Goal: Task Accomplishment & Management: Use online tool/utility

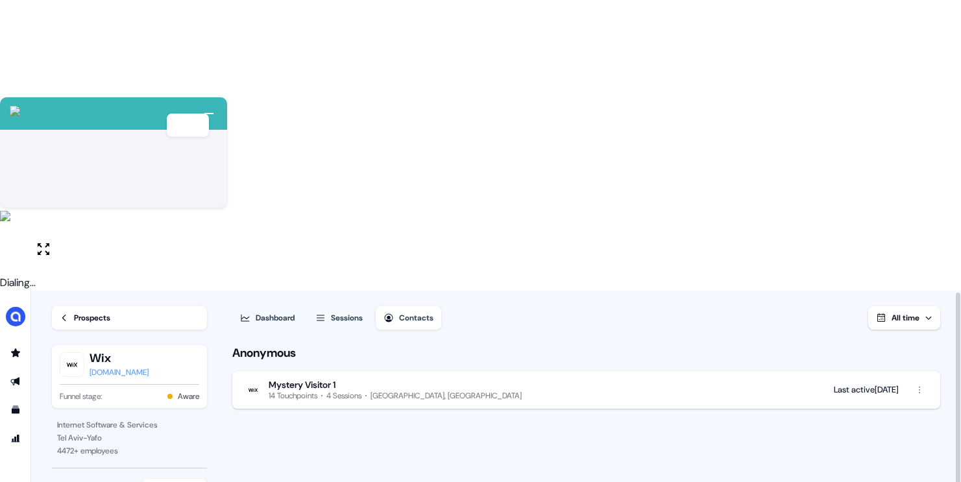
scroll to position [1, 0]
click at [95, 310] on div "Prospects" at bounding box center [92, 316] width 36 height 13
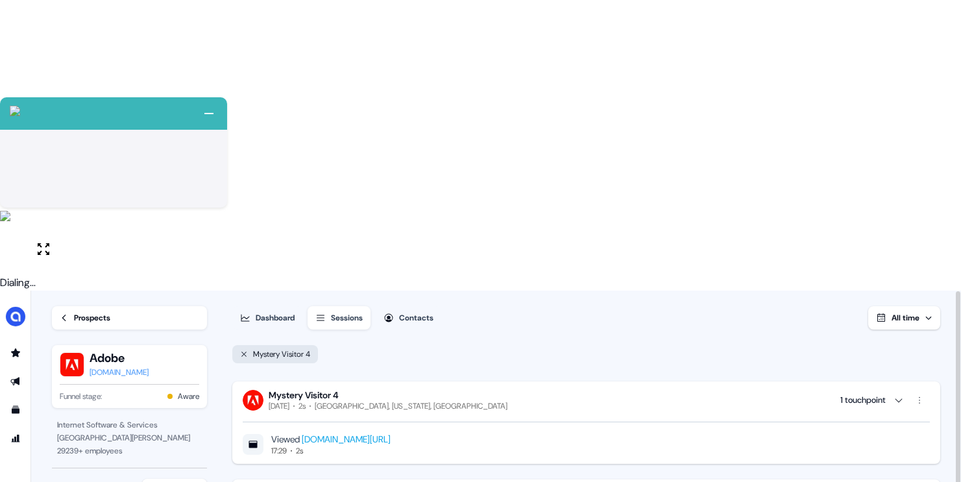
click at [277, 311] on div "Dashboard" at bounding box center [275, 317] width 39 height 13
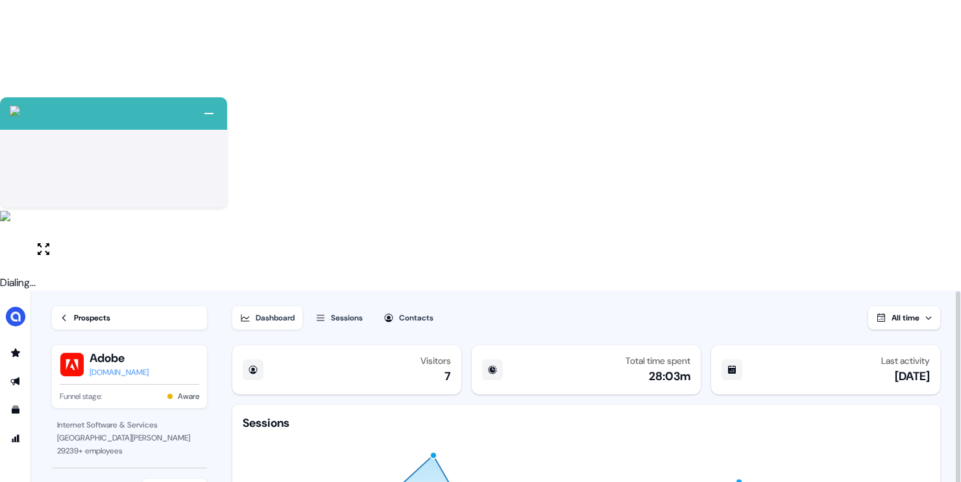
click at [328, 306] on button "Sessions" at bounding box center [338, 317] width 63 height 23
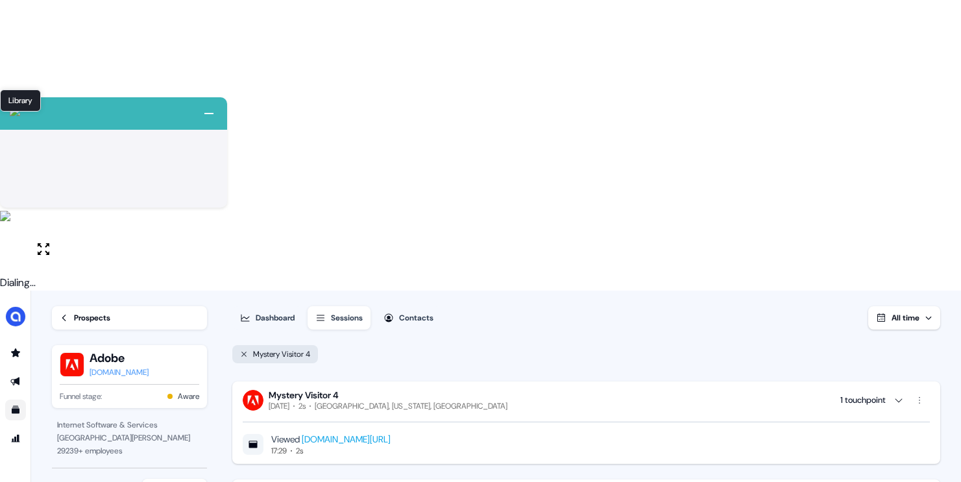
click at [16, 406] on icon "Go to templates" at bounding box center [16, 410] width 8 height 8
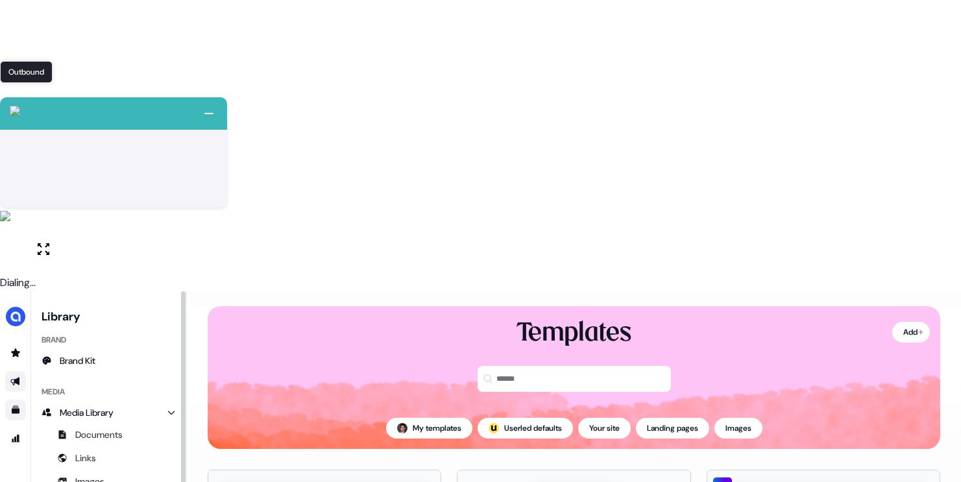
click at [18, 378] on icon "Go to outbound experience" at bounding box center [14, 382] width 9 height 8
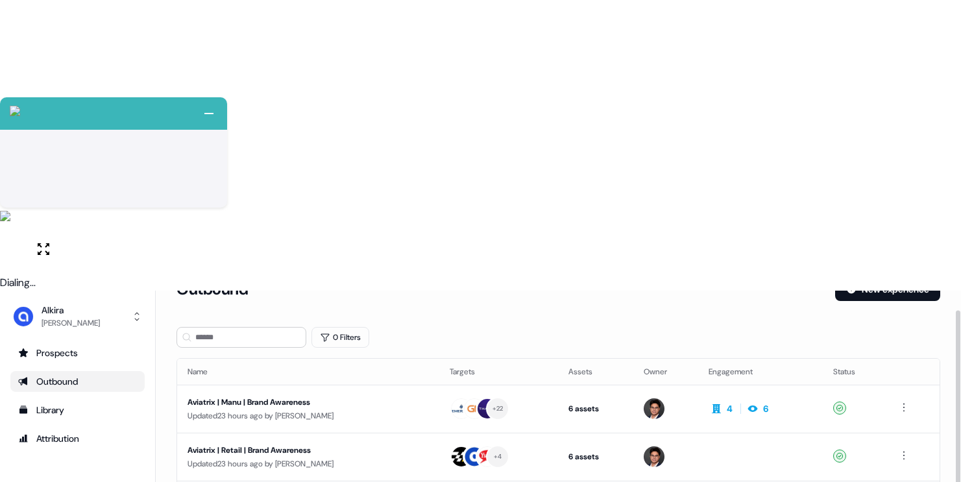
scroll to position [29, 0]
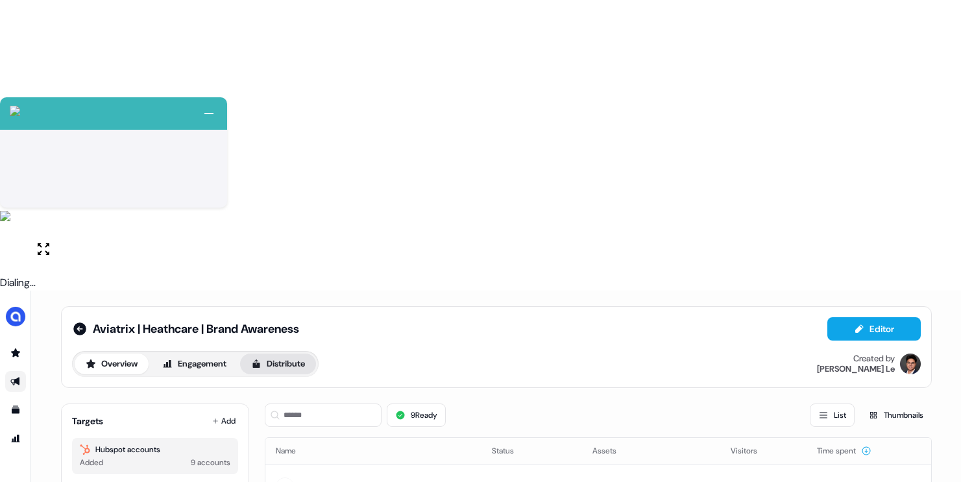
click at [278, 354] on button "Distribute" at bounding box center [278, 364] width 76 height 21
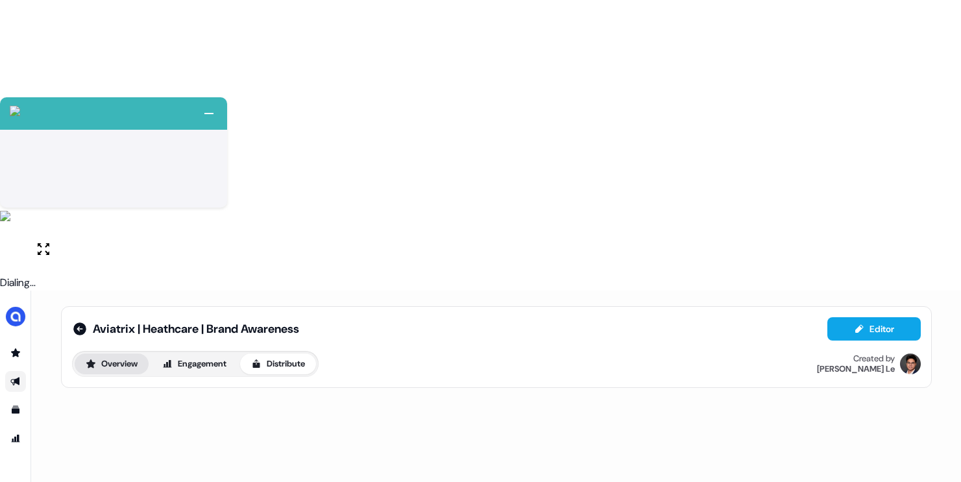
click at [130, 354] on button "Overview" at bounding box center [112, 364] width 74 height 21
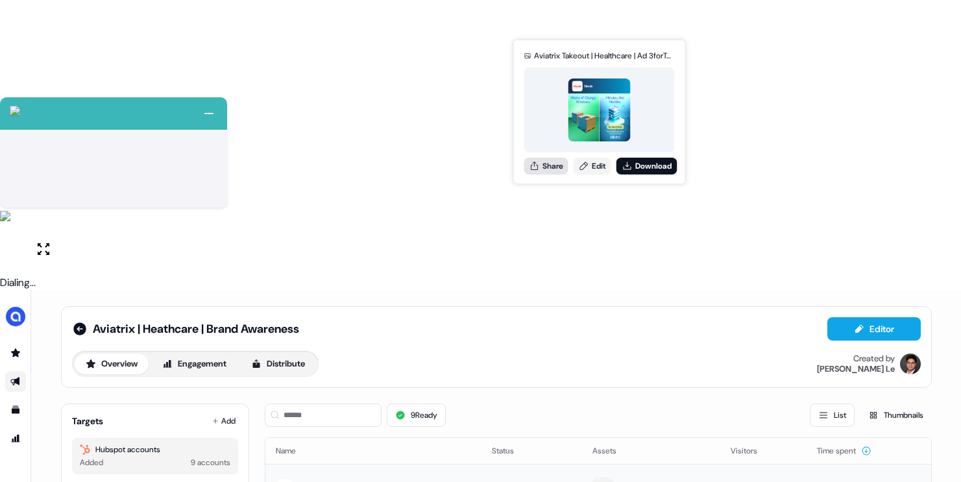
click at [552, 165] on button "Share" at bounding box center [546, 166] width 44 height 17
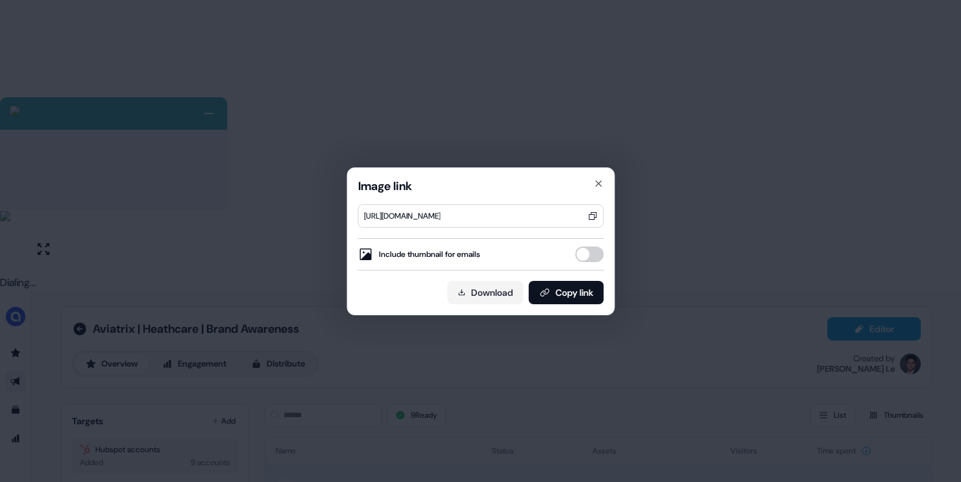
click at [586, 256] on button "Include thumbnail for emails" at bounding box center [589, 255] width 29 height 16
click at [577, 295] on button "Copy link" at bounding box center [565, 292] width 75 height 23
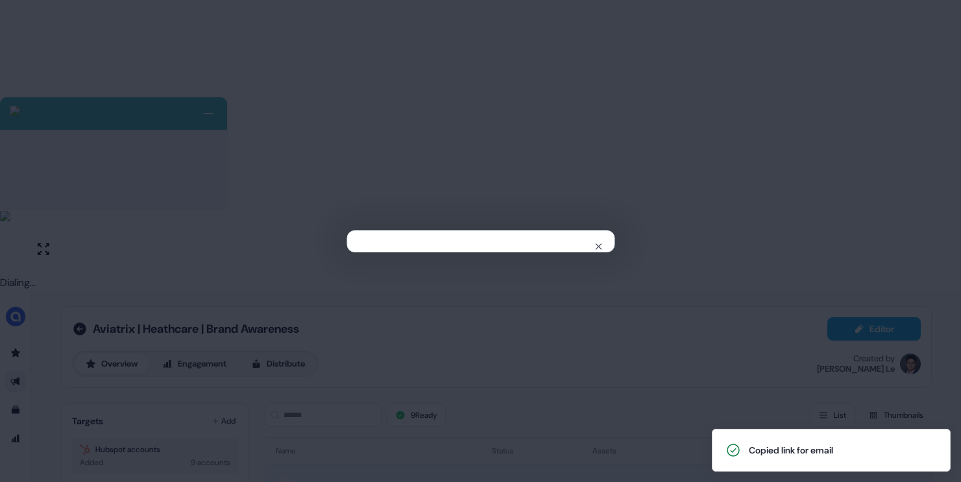
click at [732, 78] on div "Close" at bounding box center [480, 241] width 961 height 482
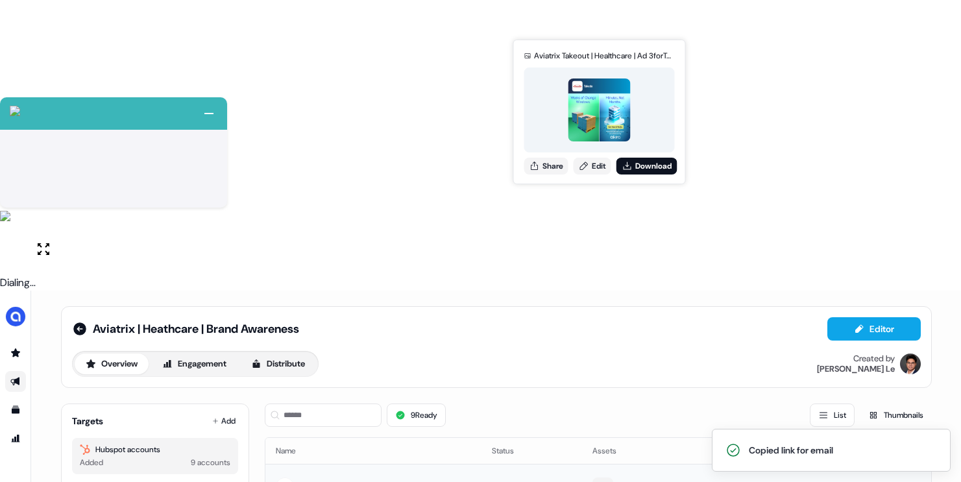
click at [596, 480] on icon at bounding box center [603, 486] width 16 height 13
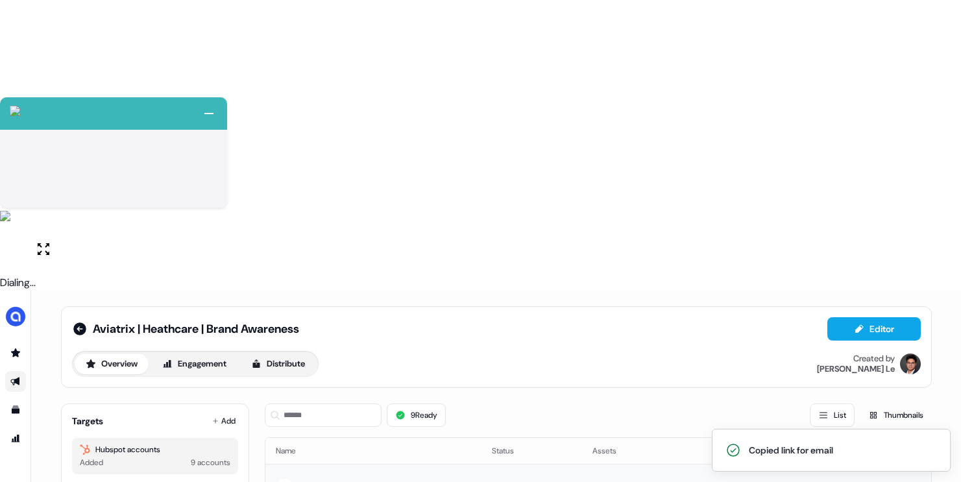
click at [372, 464] on td "Takeda" at bounding box center [373, 486] width 216 height 45
click at [909, 198] on html "+ Next Auto dialer paused! Go to your dialing tab to continue. 225 Paused" at bounding box center [480, 386] width 961 height 773
click at [891, 216] on div "Edit" at bounding box center [910, 220] width 77 height 21
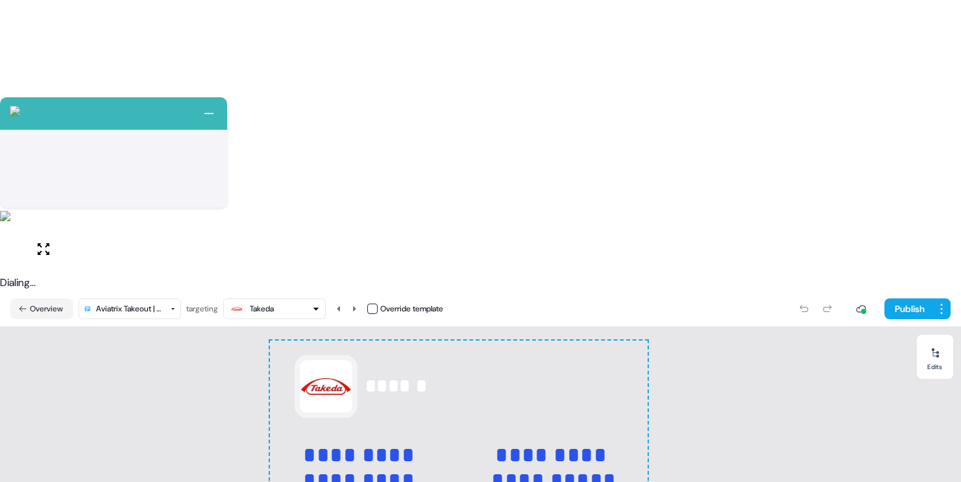
click at [159, 21] on html "+ Next Auto dialer paused! Go to your dialing tab to continue. 225 Paused" at bounding box center [480, 386] width 961 height 773
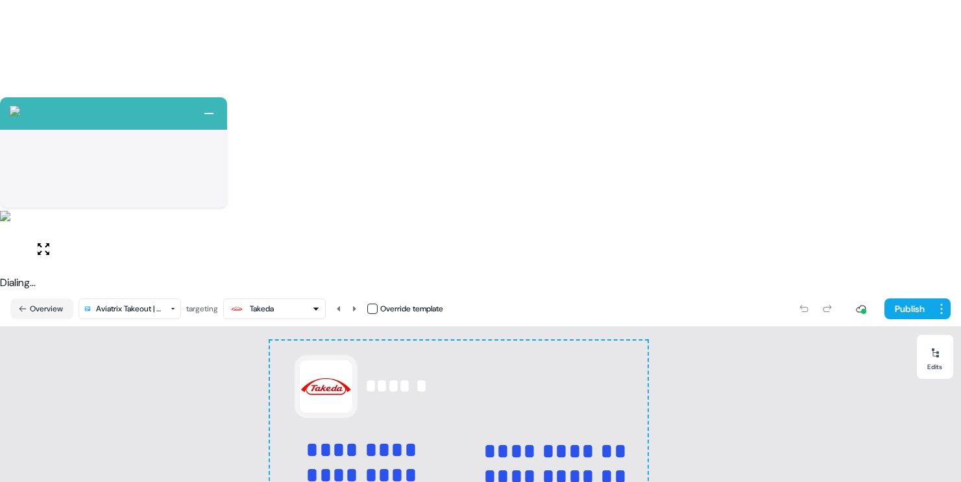
click at [138, 25] on html "+ Next Auto dialer paused! Go to your dialing tab to continue. 225 Paused" at bounding box center [480, 386] width 961 height 773
click at [130, 16] on html "+ Next Auto dialer paused! Go to your dialing tab to continue. 225 Paused" at bounding box center [480, 386] width 961 height 773
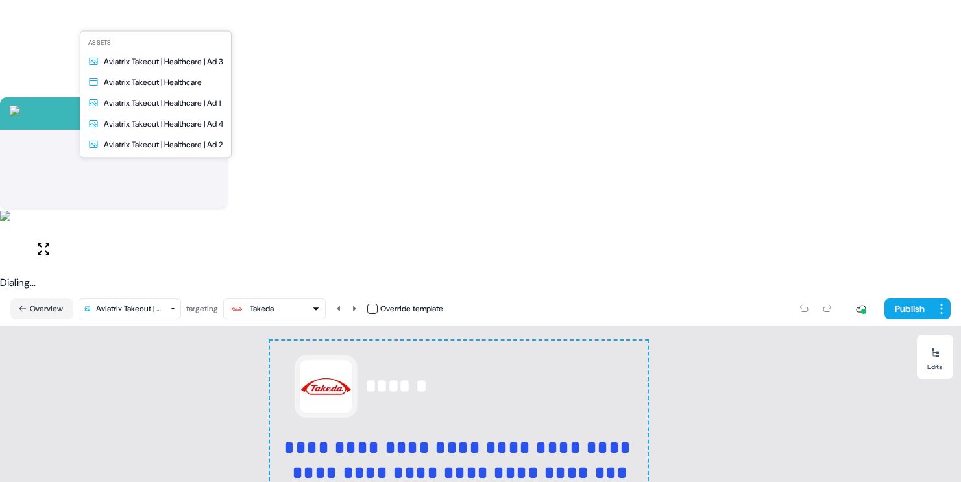
click at [114, 14] on html "+ Next Auto dialer paused! Go to your dialing tab to continue. 225 Paused" at bounding box center [480, 386] width 961 height 773
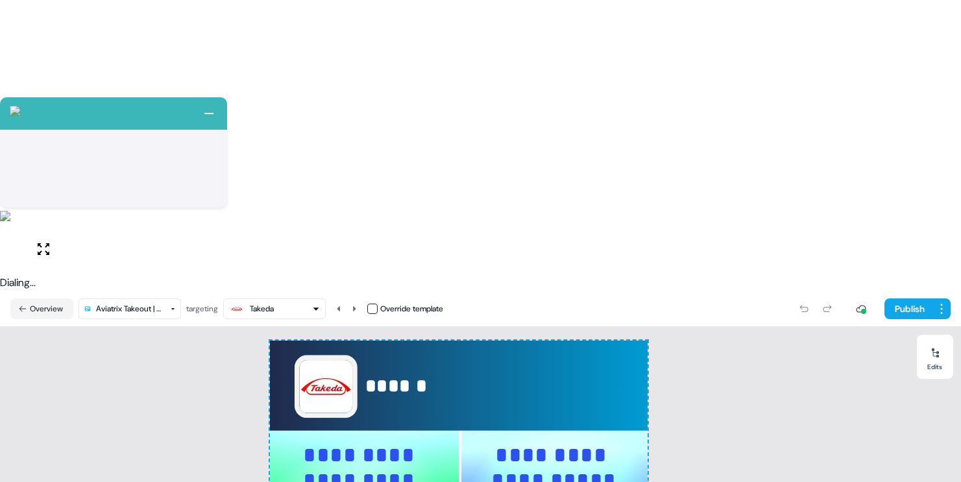
click at [134, 18] on html "+ Next Auto dialer paused! Go to your dialing tab to continue. 225 Paused" at bounding box center [480, 386] width 961 height 773
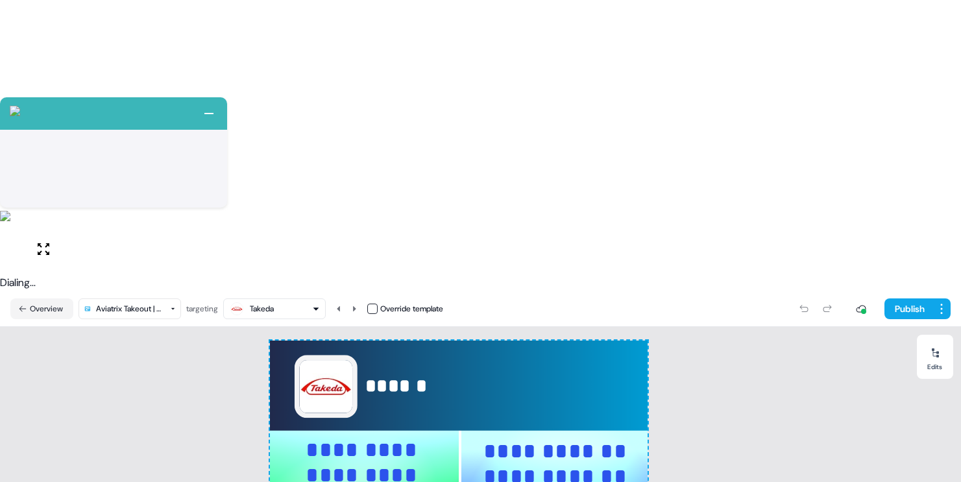
click at [136, 21] on html "+ Next Auto dialer paused! Go to your dialing tab to continue. 225 Paused" at bounding box center [480, 386] width 961 height 773
click at [133, 23] on html "+ Next Auto dialer paused! Go to your dialing tab to continue. 225 Paused" at bounding box center [480, 386] width 961 height 773
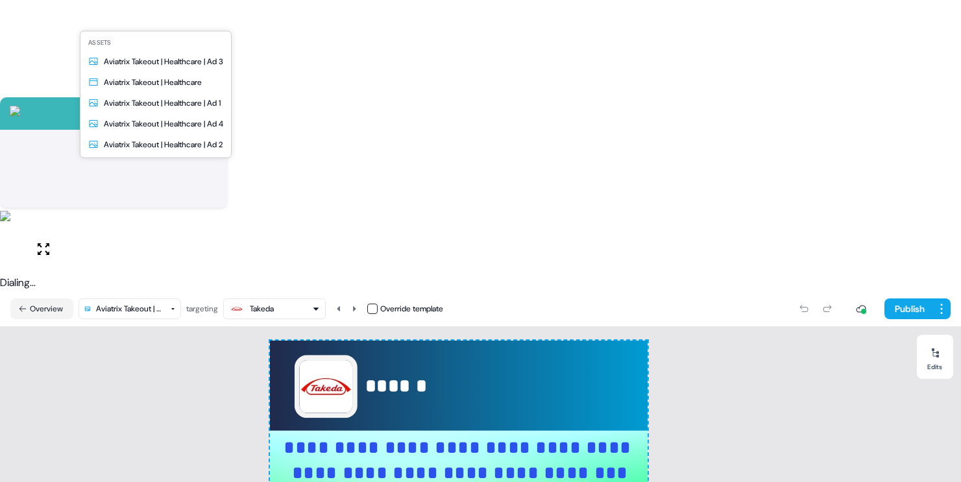
click at [147, 23] on html "+ Next Auto dialer paused! Go to your dialing tab to continue. 225 Paused" at bounding box center [480, 386] width 961 height 773
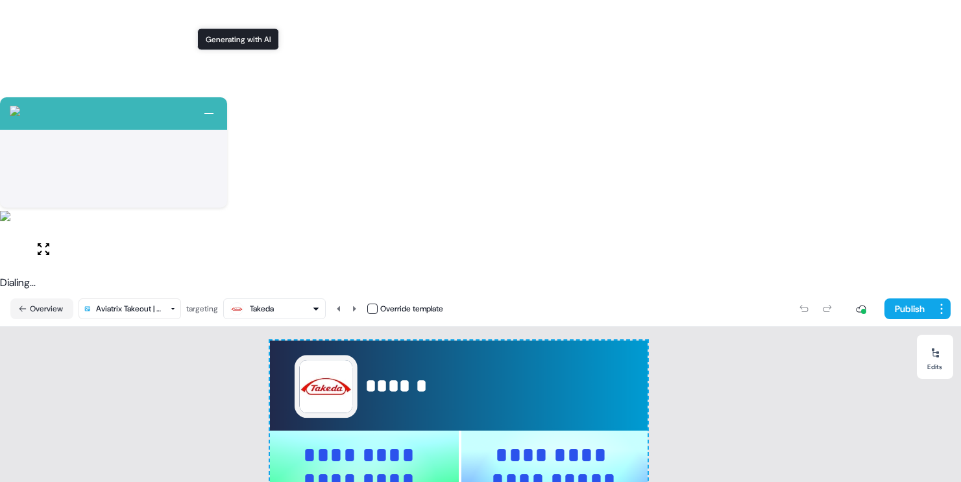
click at [245, 301] on div "button" at bounding box center [237, 309] width 16 height 16
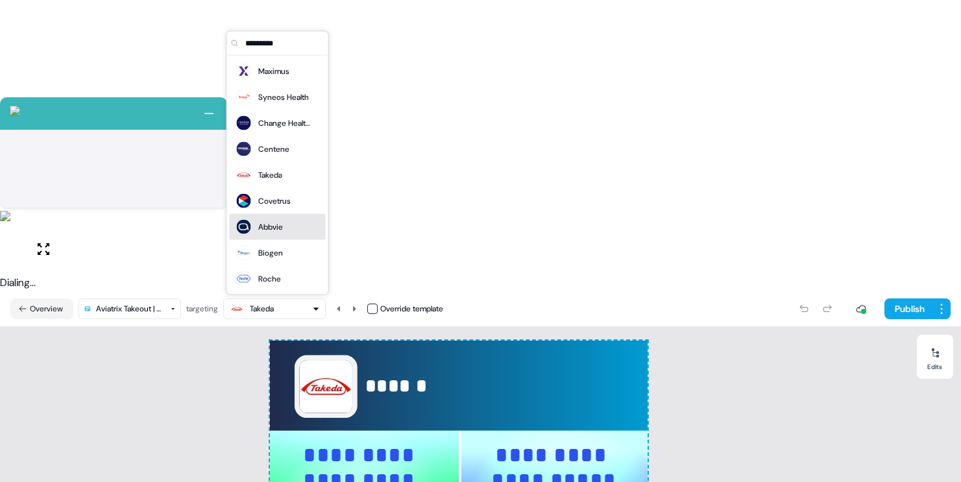
click at [261, 226] on div "Abbvie" at bounding box center [270, 227] width 25 height 13
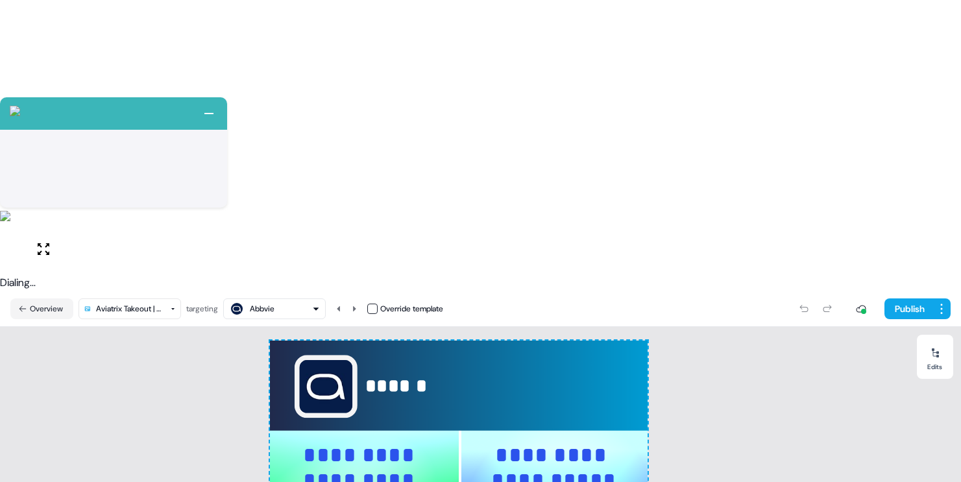
click at [270, 302] on div "Abbvie" at bounding box center [262, 308] width 25 height 13
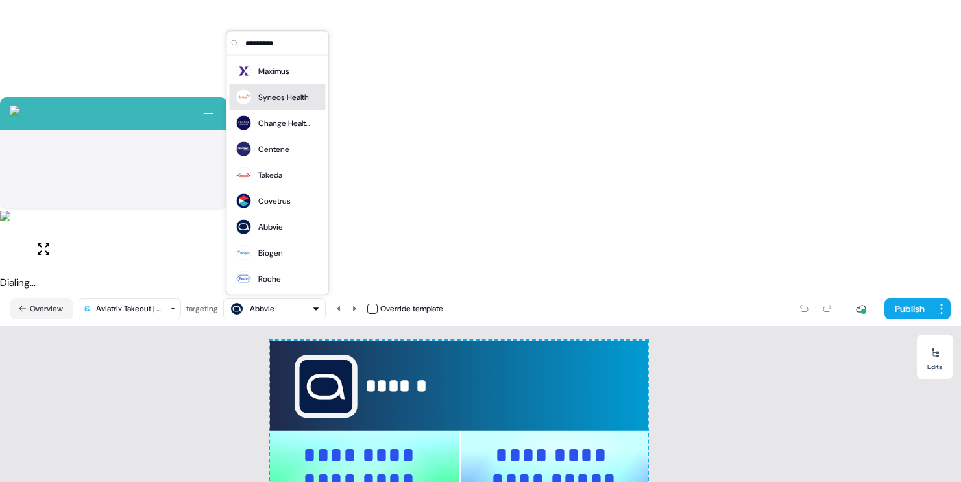
click at [272, 91] on div "Syneos Health" at bounding box center [283, 97] width 51 height 13
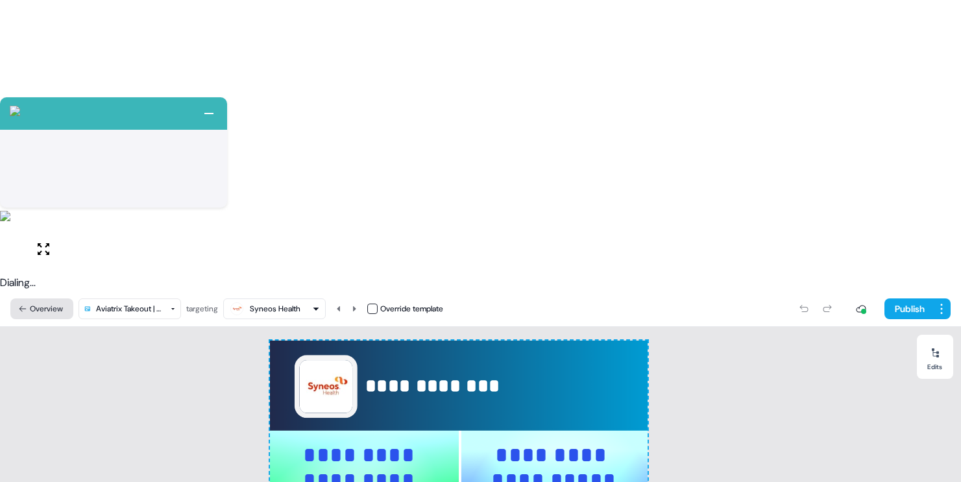
click at [51, 298] on button "Overview" at bounding box center [41, 308] width 63 height 21
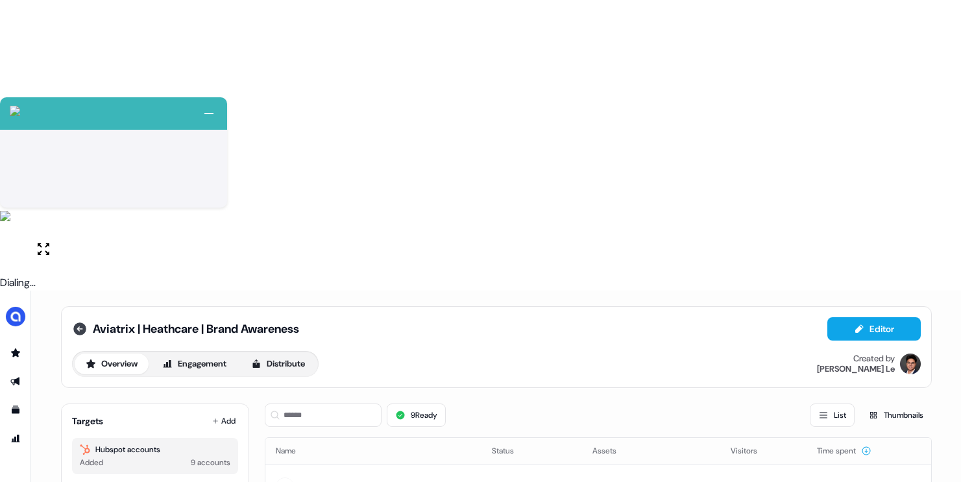
click at [79, 322] on icon at bounding box center [79, 328] width 13 height 13
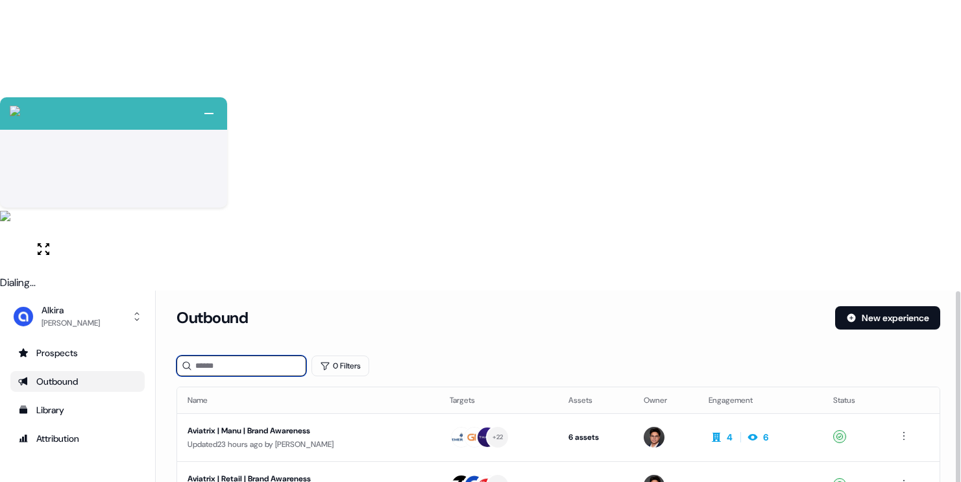
click at [239, 355] on input at bounding box center [241, 365] width 130 height 21
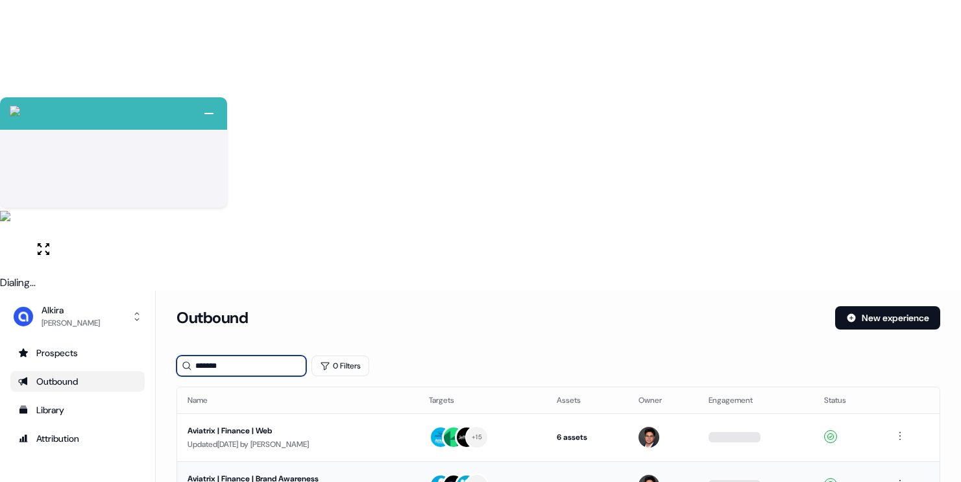
type input "*******"
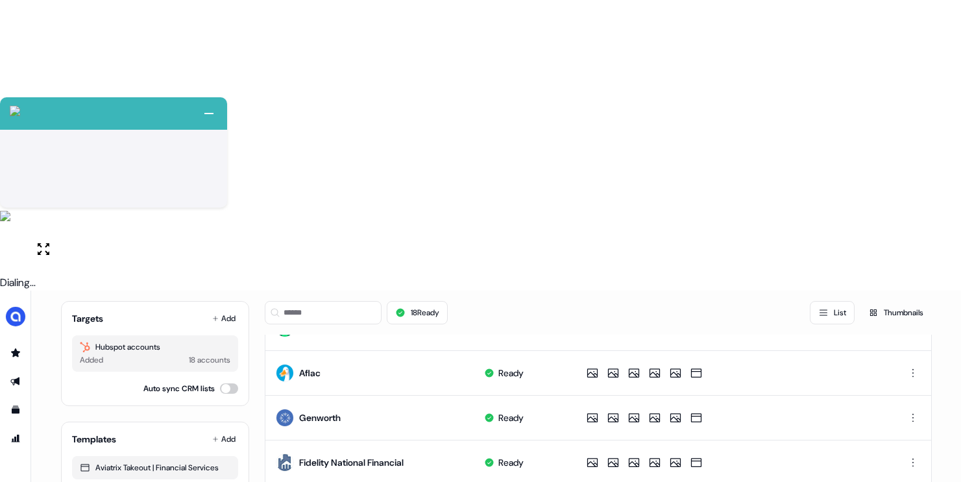
scroll to position [161, 0]
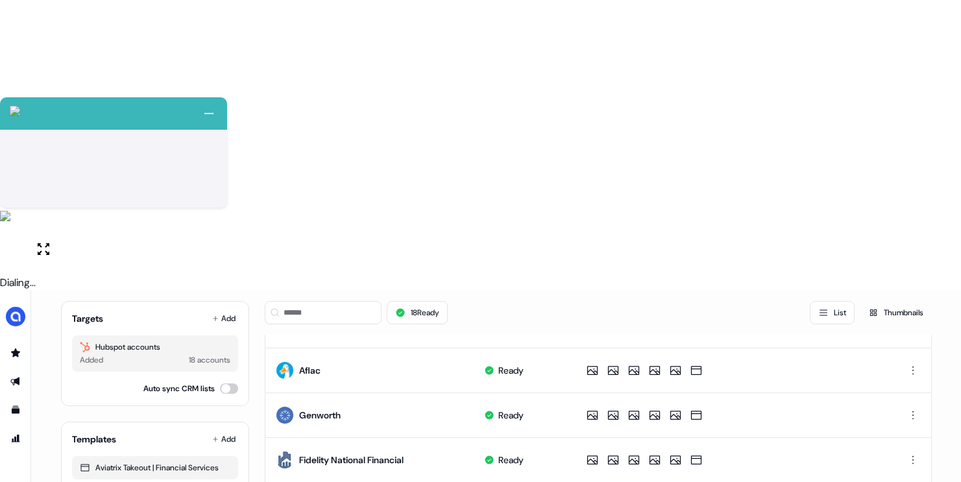
click at [911, 212] on html "+ Next Auto dialer paused! Go to your dialing tab to continue. 225 Paused" at bounding box center [480, 386] width 961 height 773
click at [902, 235] on div "Edit" at bounding box center [910, 237] width 77 height 21
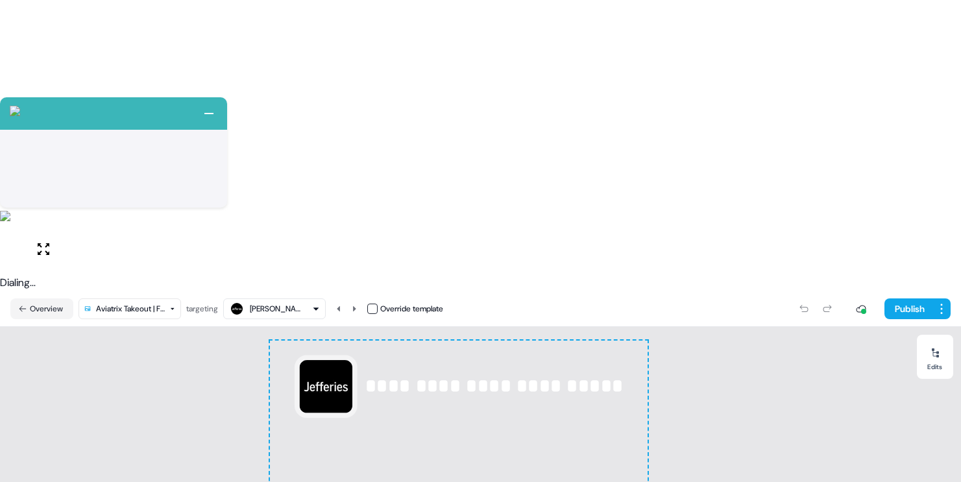
click at [155, 20] on html "+ Next Auto dialer paused! Go to your dialing tab to continue. 225 Paused" at bounding box center [480, 386] width 961 height 773
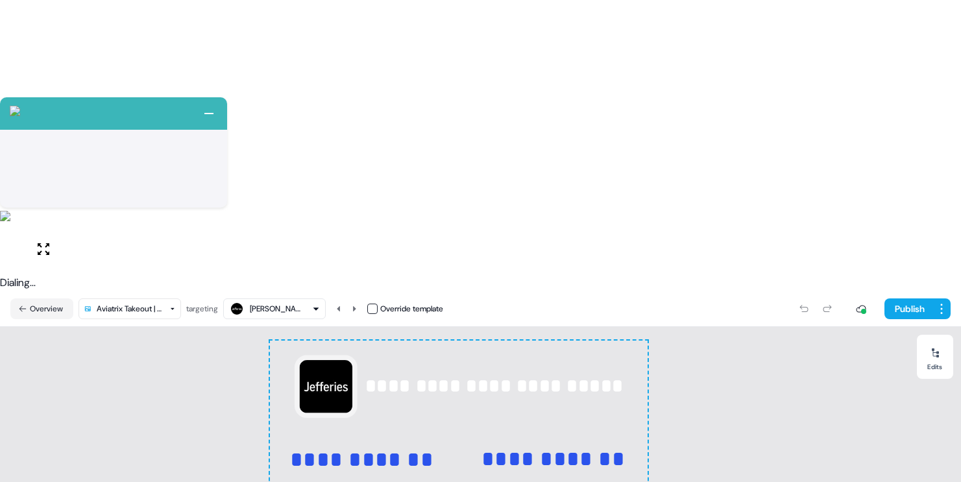
click at [147, 20] on html "+ Next Auto dialer paused! Go to your dialing tab to continue. 225 Paused" at bounding box center [480, 386] width 961 height 773
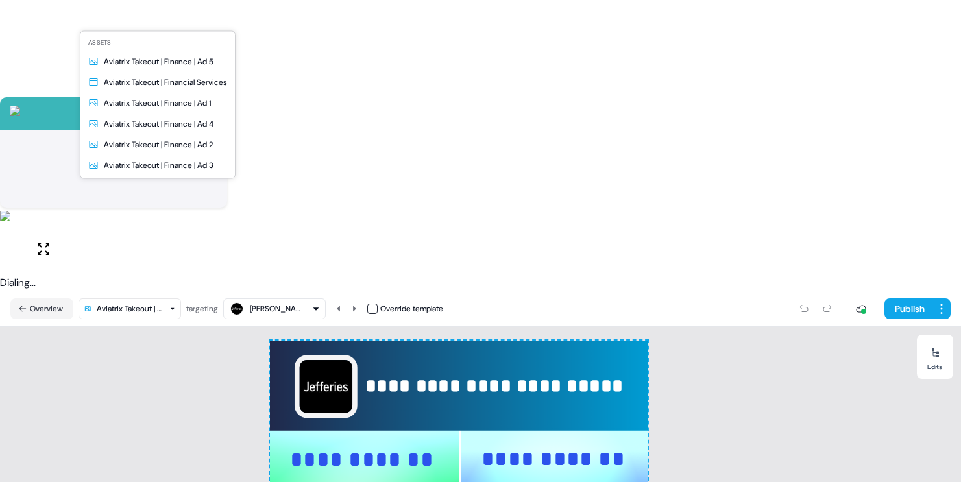
click at [731, 269] on html "+ Next Auto dialer paused! Go to your dialing tab to continue. 225 Paused" at bounding box center [480, 386] width 961 height 773
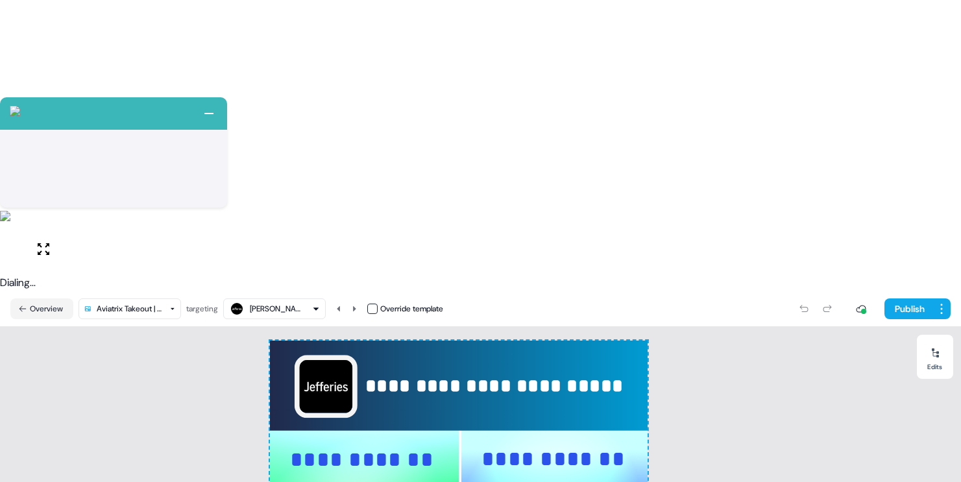
click at [60, 298] on button "Overview" at bounding box center [41, 308] width 63 height 21
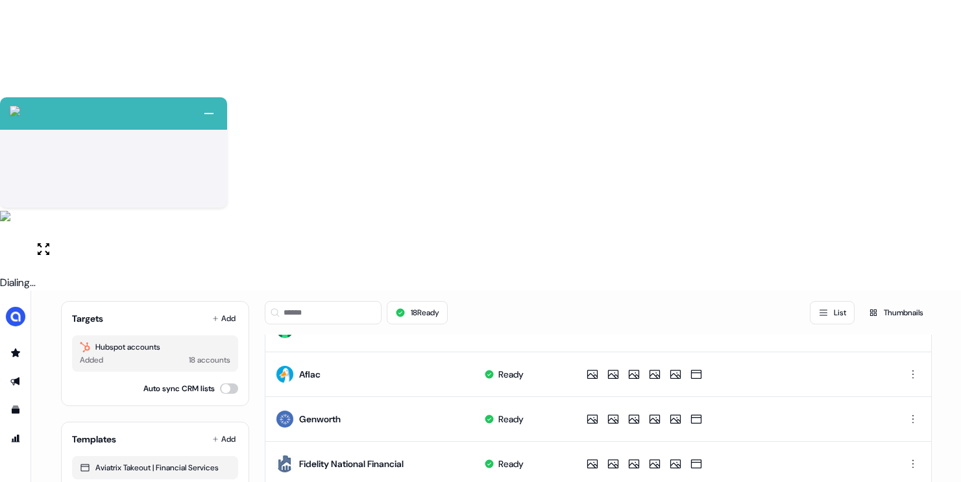
scroll to position [163, 0]
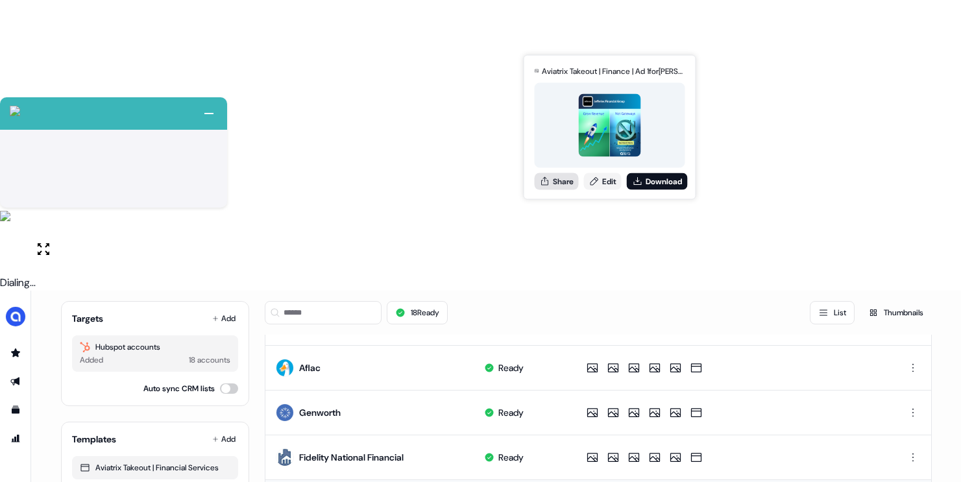
click at [556, 183] on button "Share" at bounding box center [557, 181] width 44 height 17
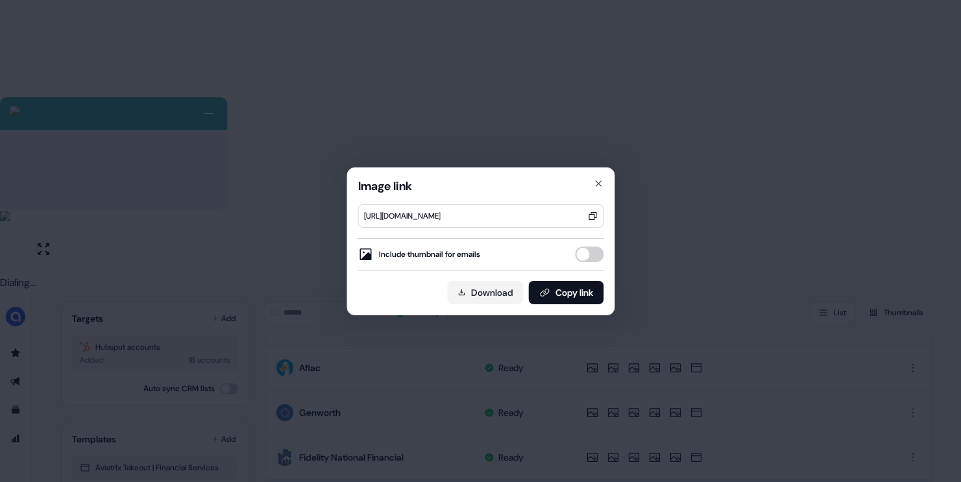
click at [587, 252] on button "Include thumbnail for emails" at bounding box center [589, 255] width 29 height 16
click at [551, 291] on button "Copy link" at bounding box center [565, 292] width 75 height 23
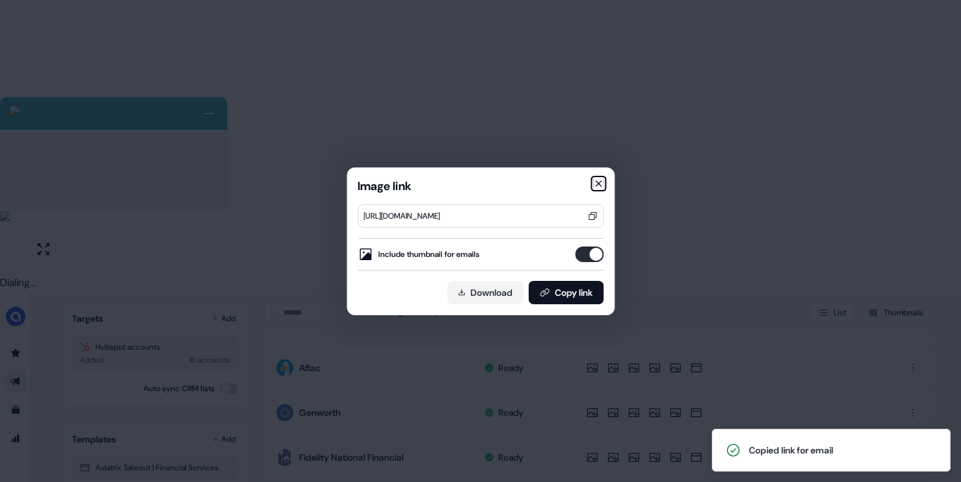
click at [597, 183] on icon "button" at bounding box center [597, 183] width 5 height 5
